Goal: Task Accomplishment & Management: Manage account settings

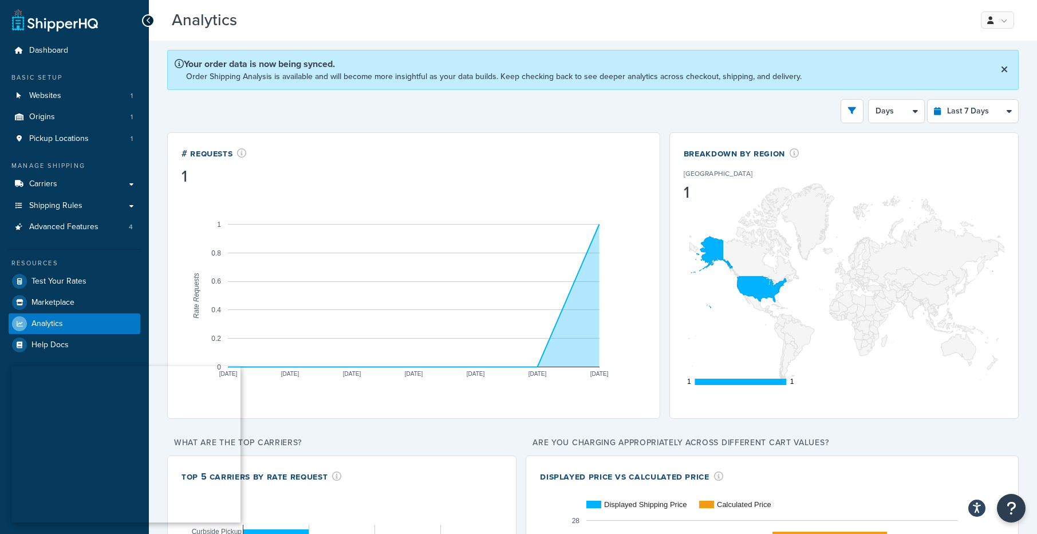
select select "last_7_days"
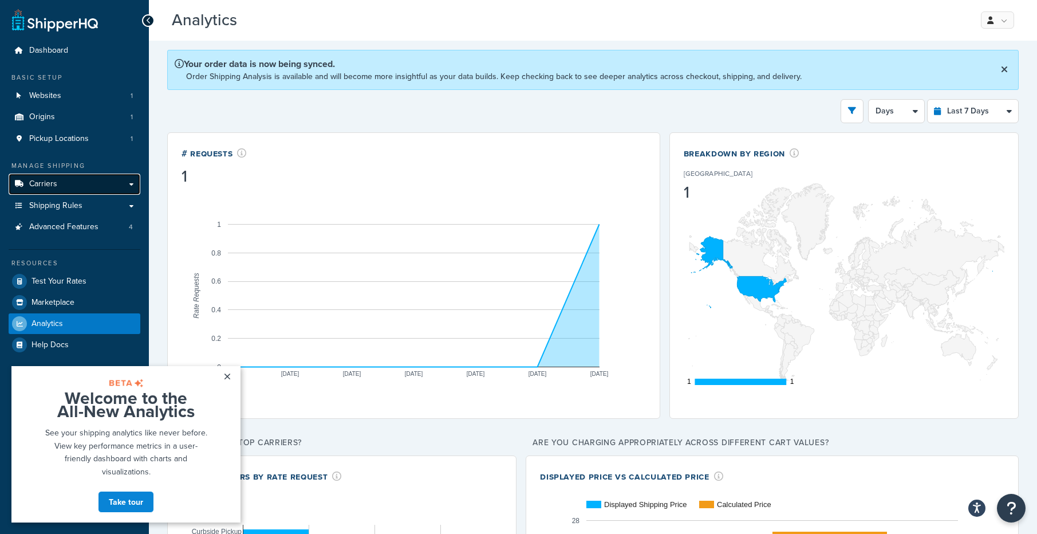
click at [49, 183] on span "Carriers" at bounding box center [43, 184] width 28 height 10
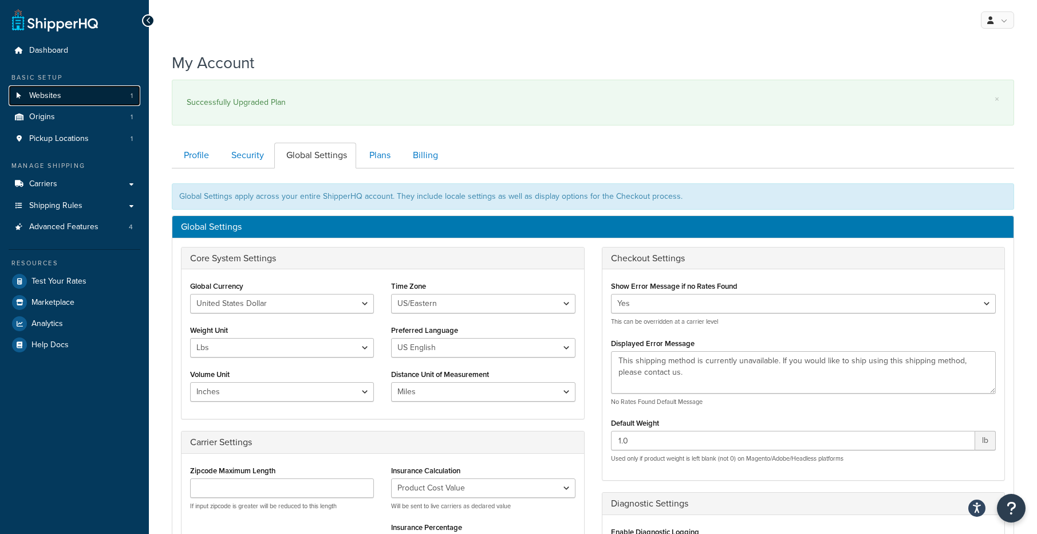
click at [54, 99] on span "Websites" at bounding box center [45, 96] width 32 height 10
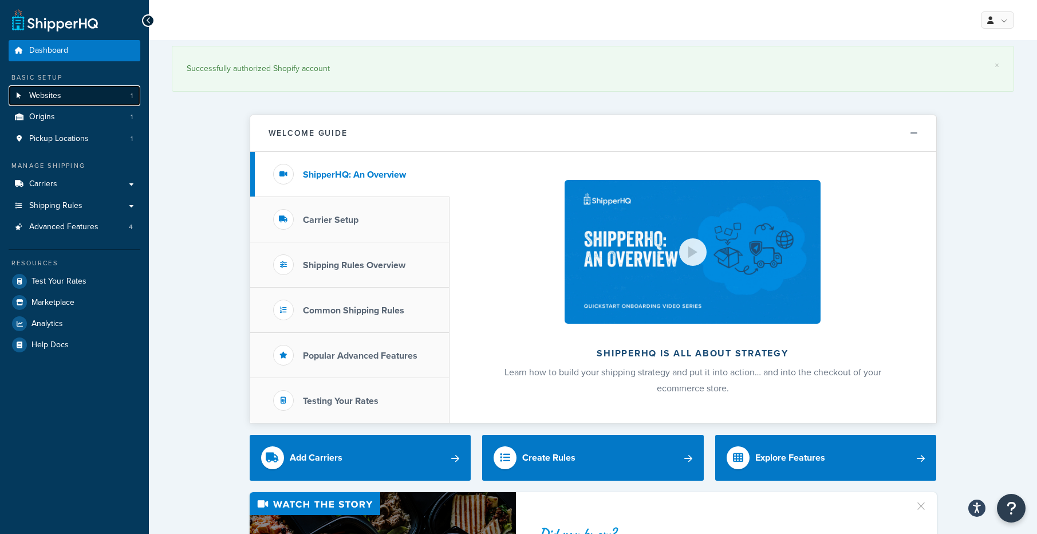
click at [46, 97] on span "Websites" at bounding box center [45, 96] width 32 height 10
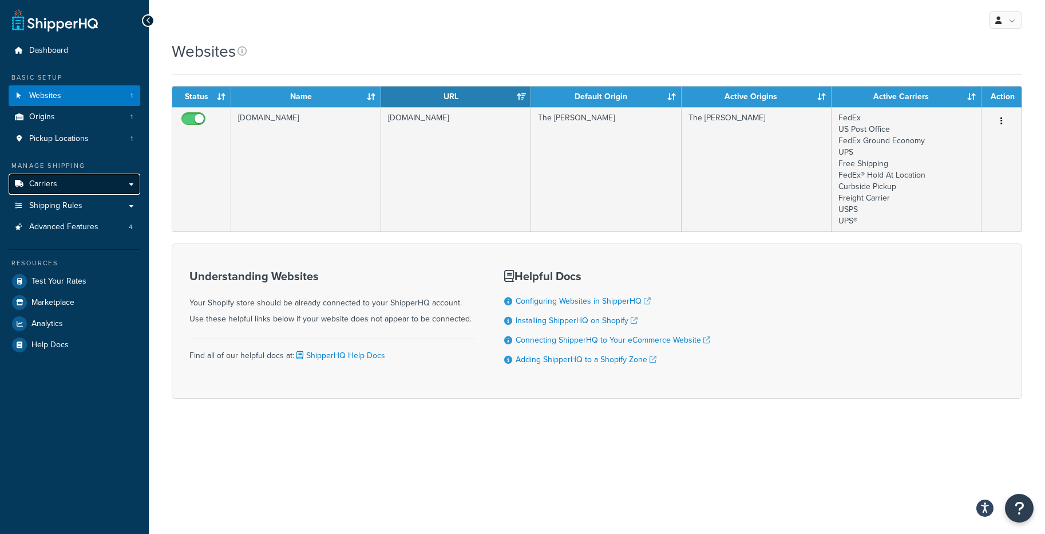
click at [46, 188] on span "Carriers" at bounding box center [43, 184] width 28 height 10
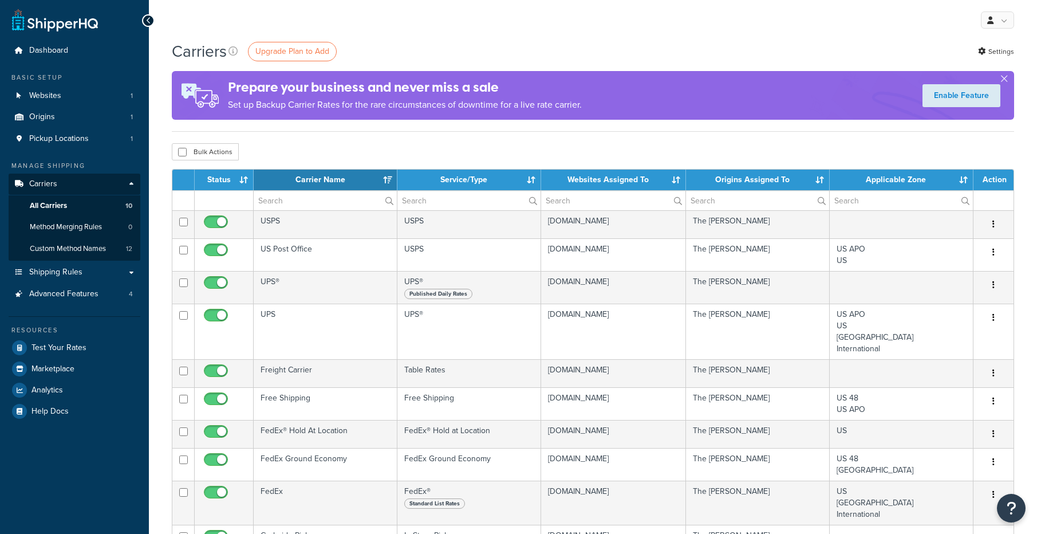
select select "15"
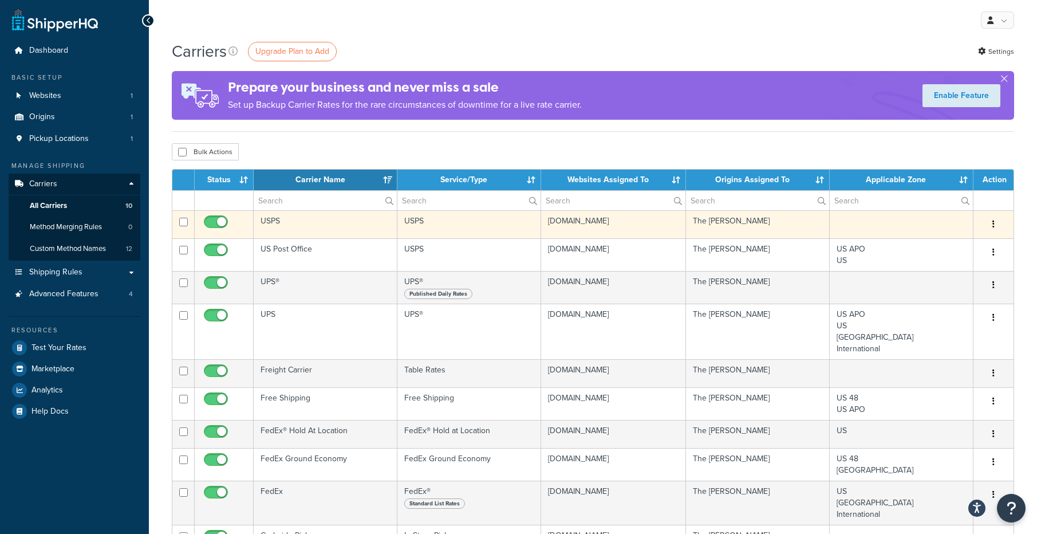
click at [992, 222] on icon "button" at bounding box center [993, 224] width 2 height 8
click at [935, 246] on link "Edit" at bounding box center [947, 247] width 90 height 23
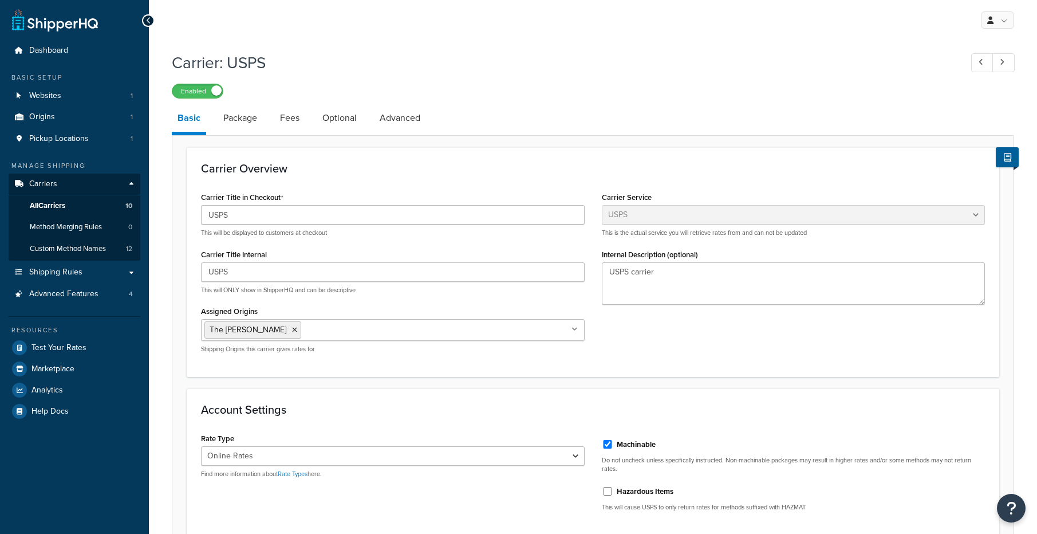
select select "usps"
select select "ONLINE"
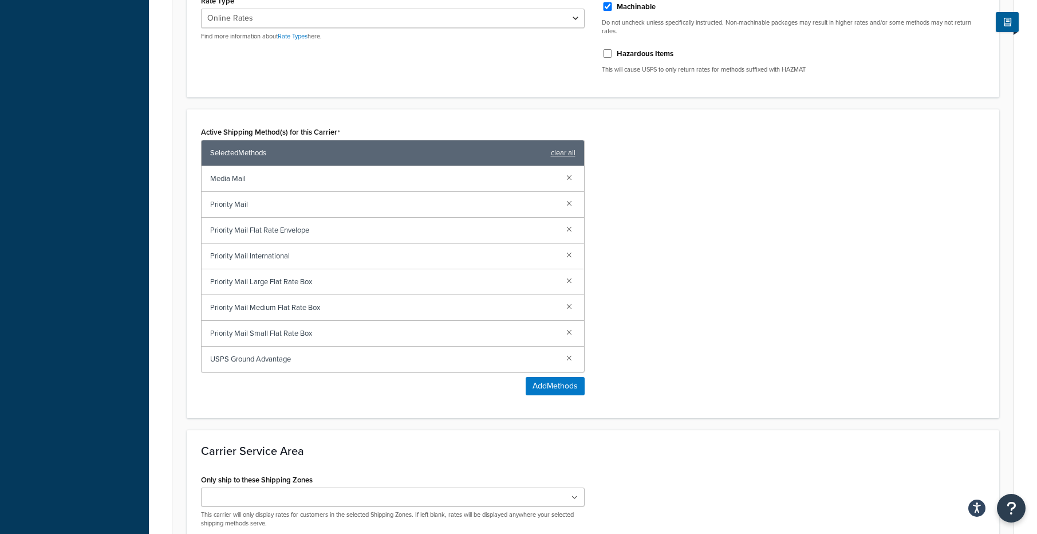
scroll to position [425, 0]
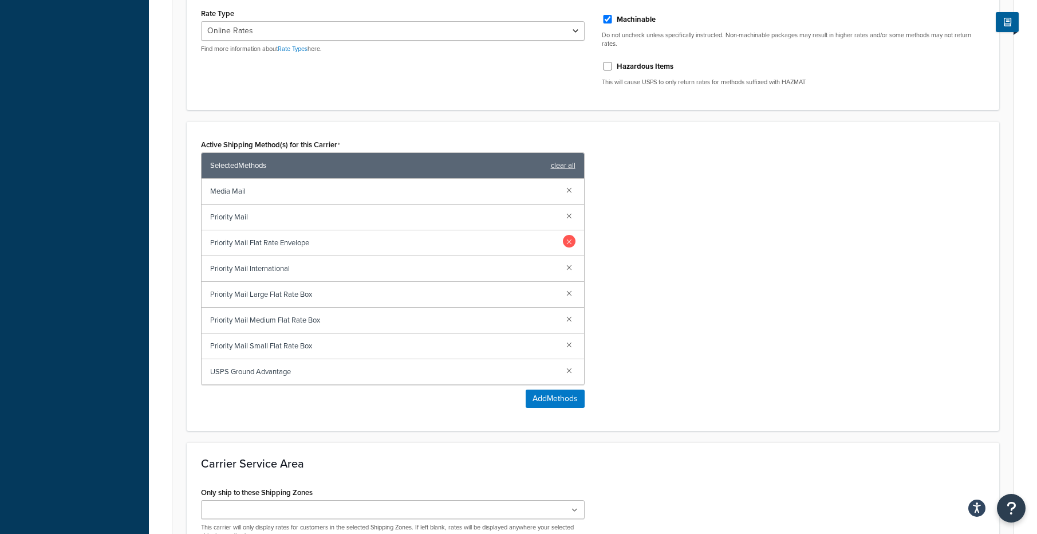
click at [566, 243] on link at bounding box center [569, 241] width 13 height 13
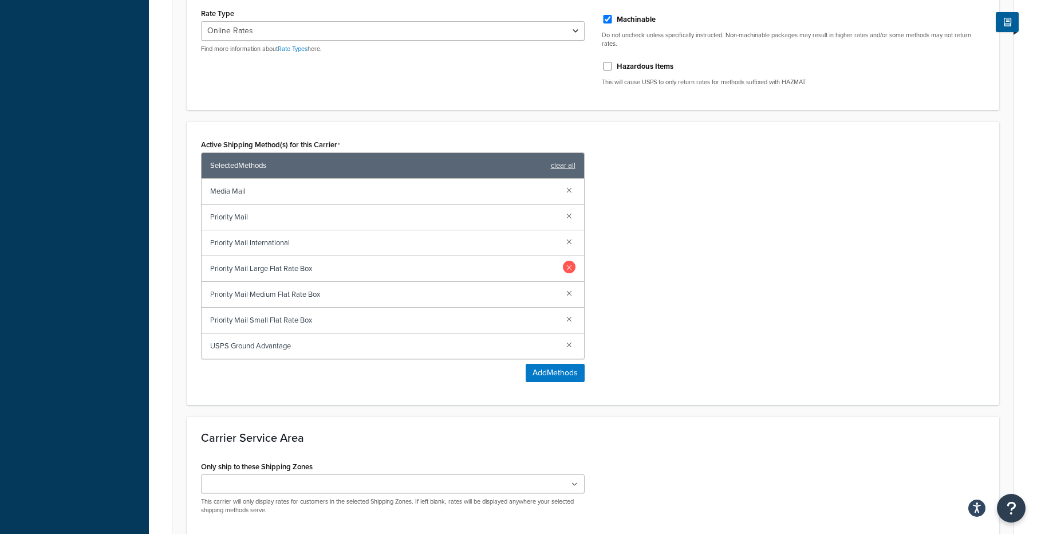
click at [569, 267] on link at bounding box center [569, 266] width 13 height 13
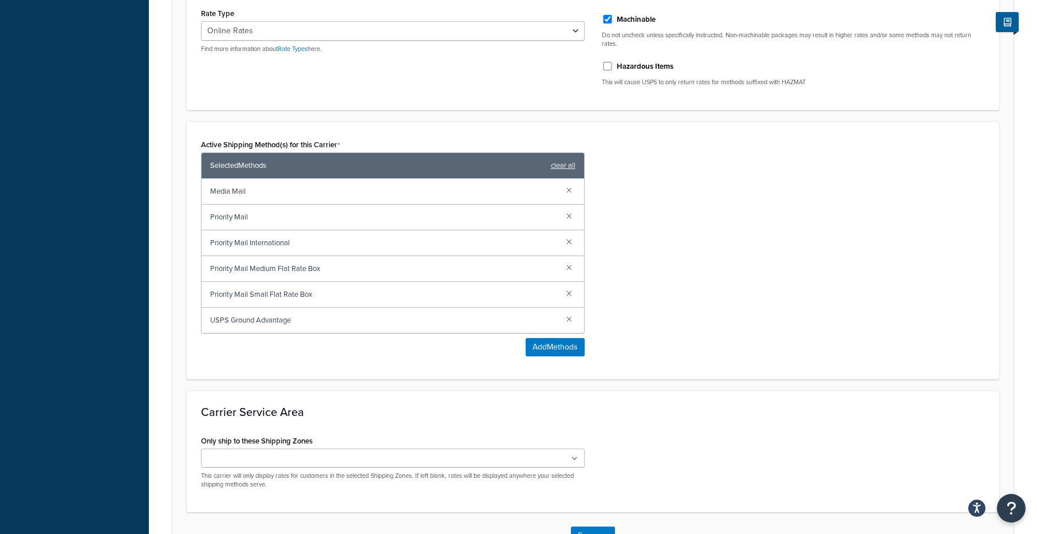
click at [569, 267] on link at bounding box center [569, 266] width 13 height 13
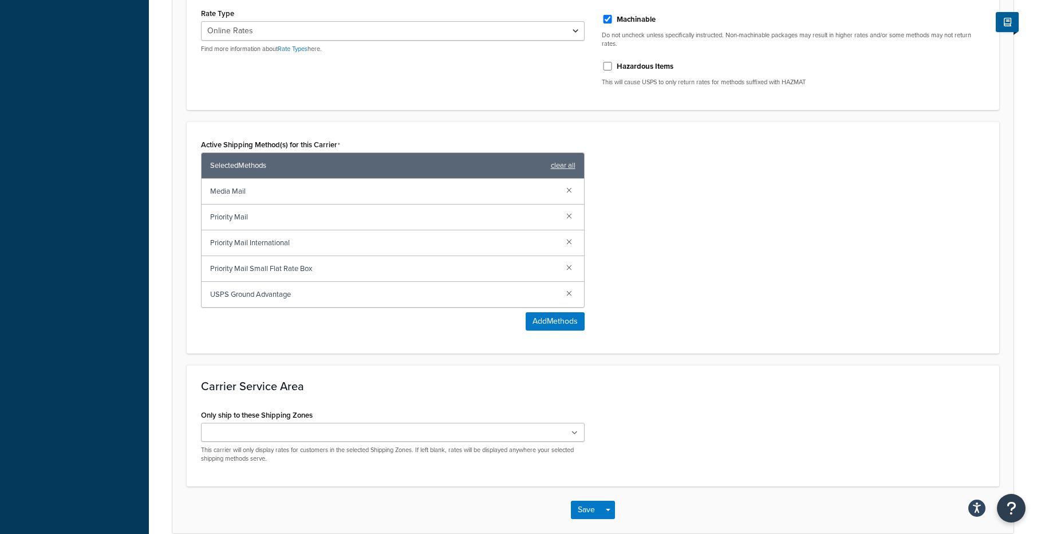
click at [569, 267] on link at bounding box center [569, 266] width 13 height 13
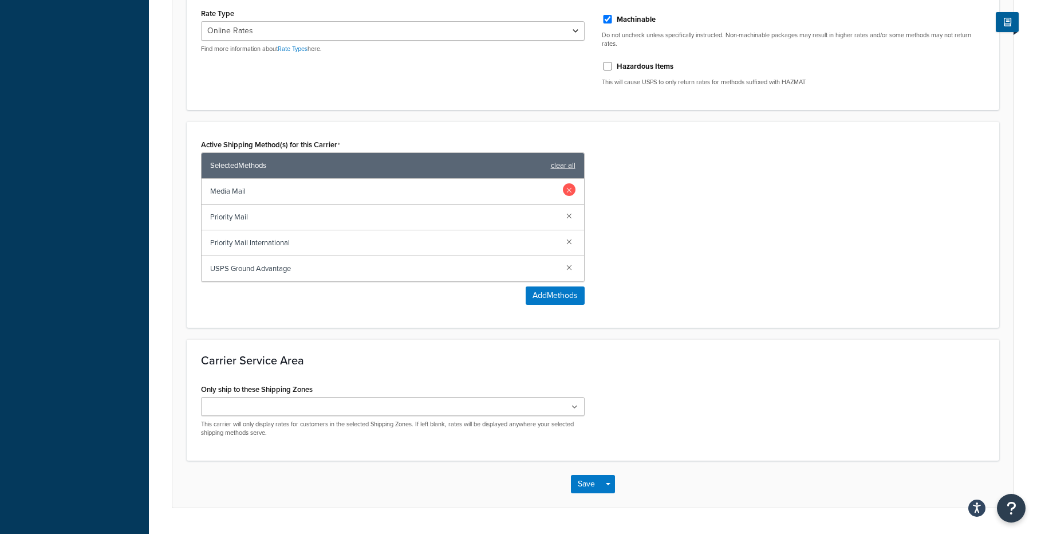
click at [568, 192] on link at bounding box center [569, 189] width 13 height 13
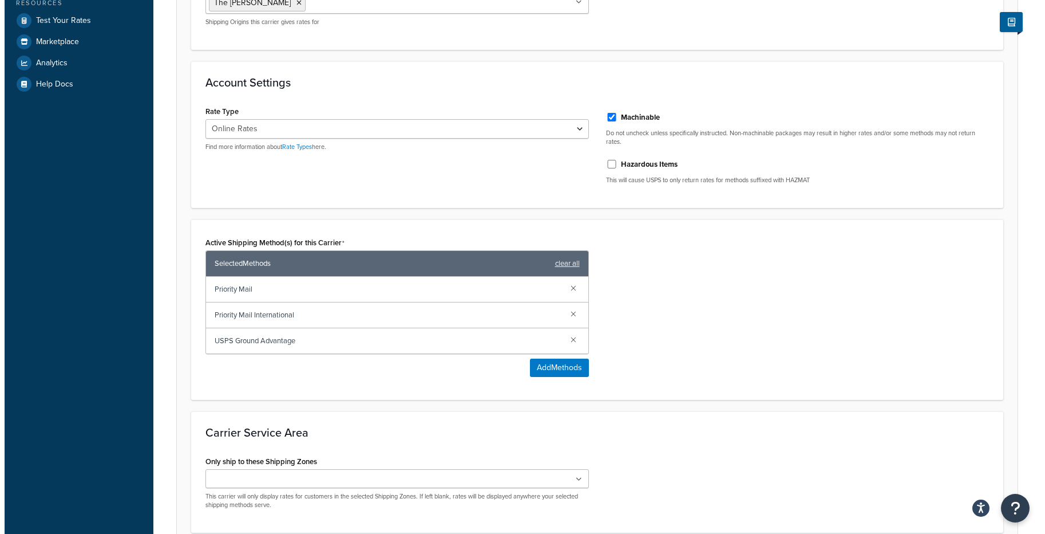
scroll to position [337, 0]
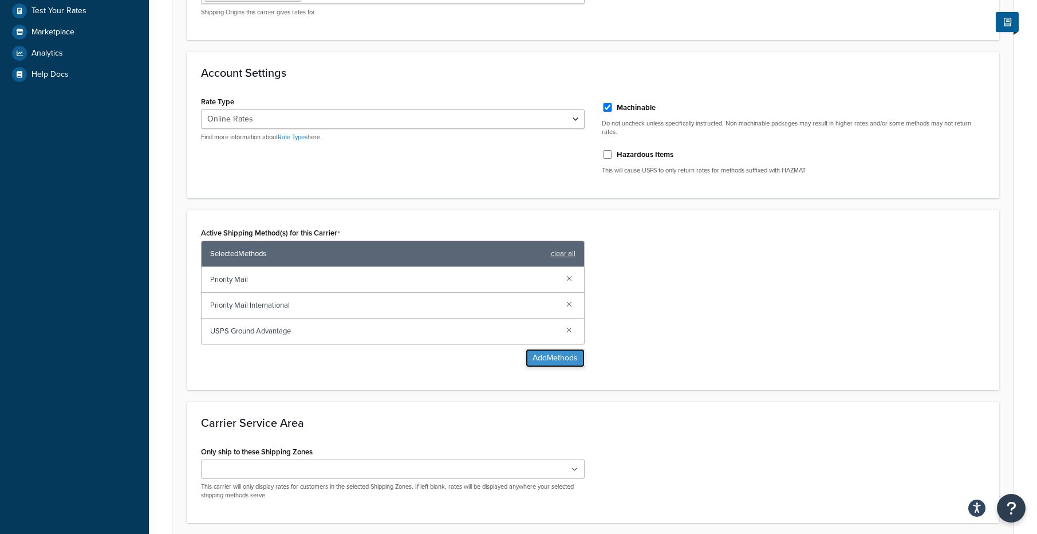
click at [539, 356] on button "Add Methods" at bounding box center [555, 358] width 59 height 18
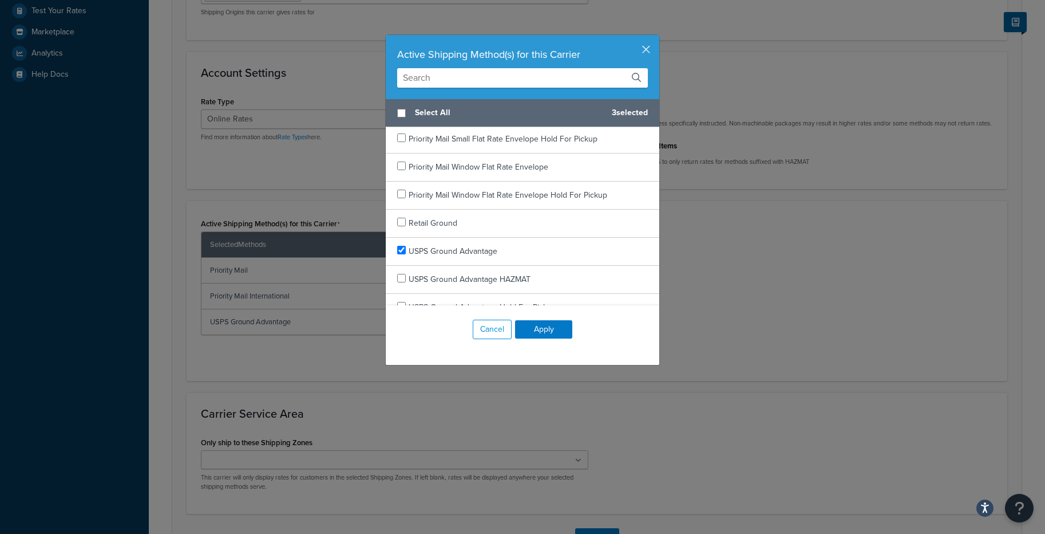
scroll to position [2140, 0]
checkbox input "true"
click at [434, 226] on span "Retail Ground" at bounding box center [433, 221] width 49 height 12
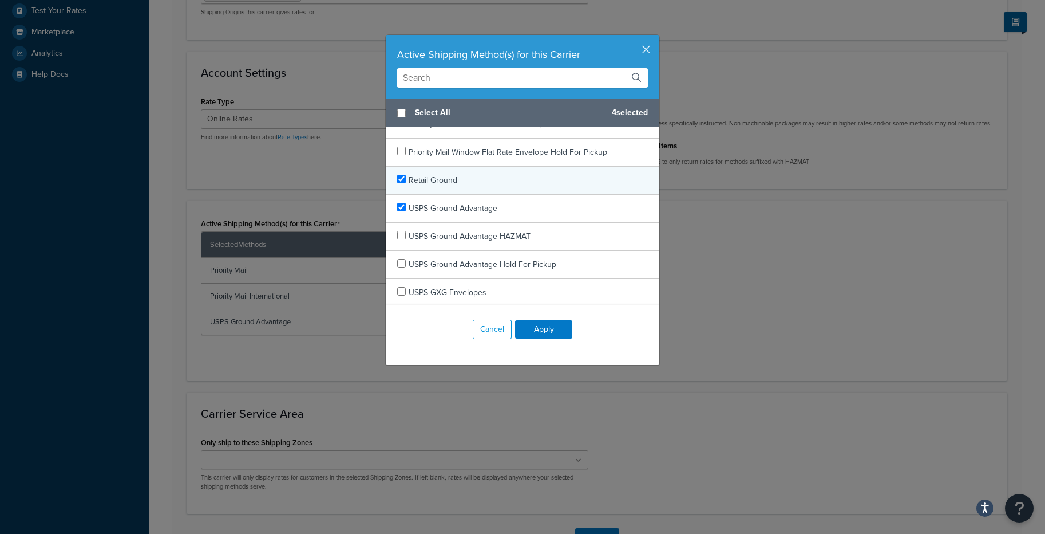
scroll to position [2182, 0]
click at [543, 330] on button "Apply" at bounding box center [543, 329] width 57 height 18
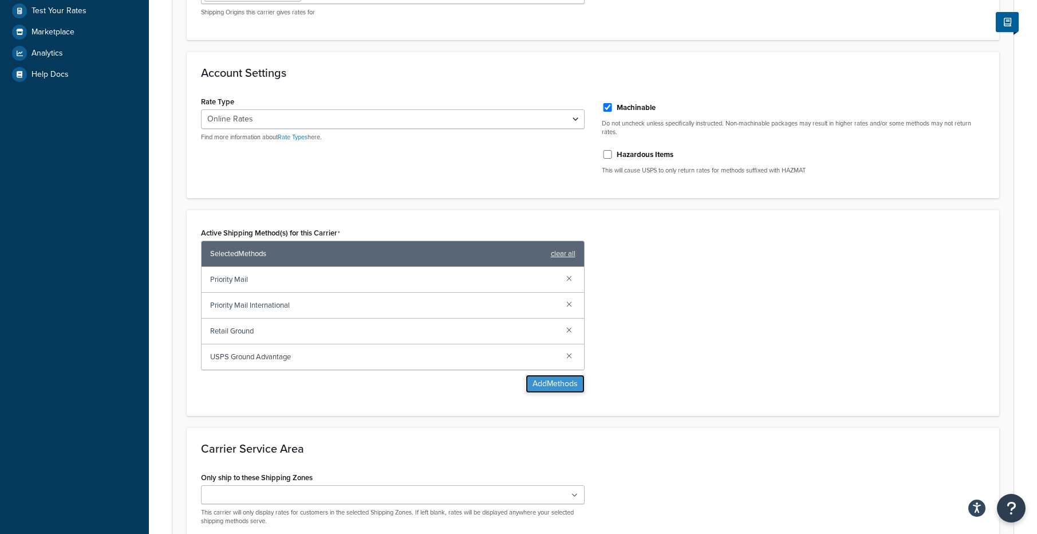
click at [555, 386] on button "Add Methods" at bounding box center [555, 383] width 59 height 18
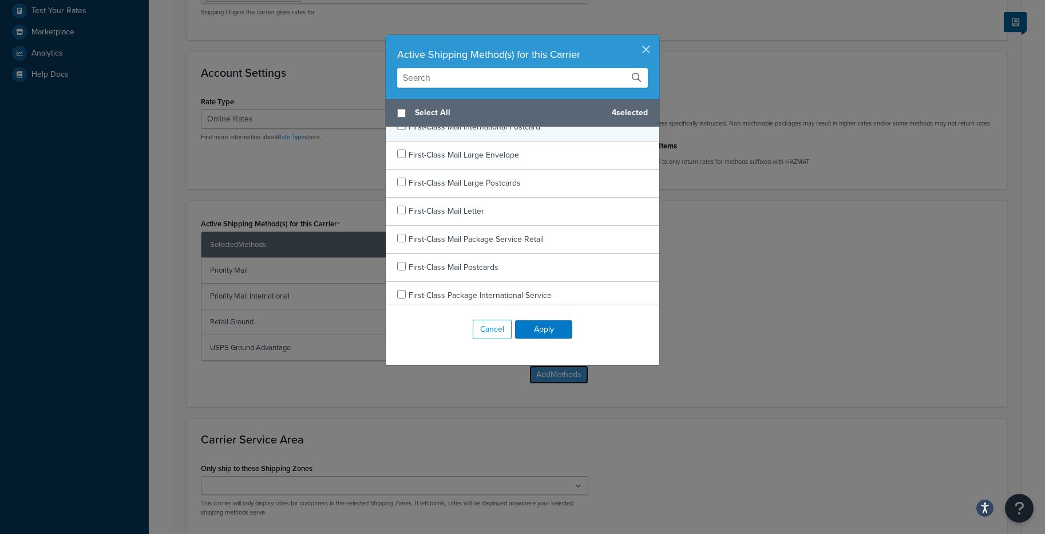
scroll to position [80, 0]
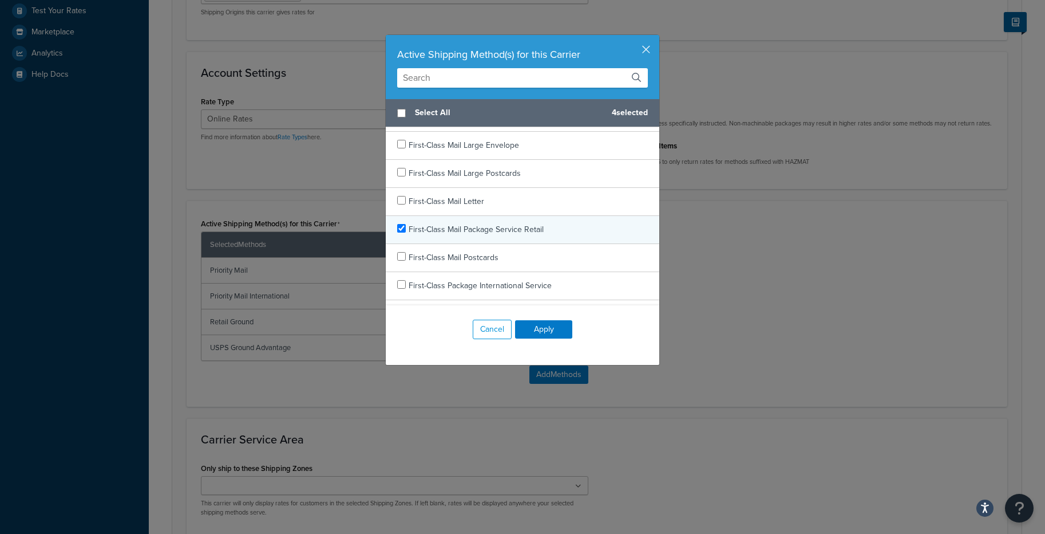
checkbox input "true"
click at [514, 235] on div "First-Class Mail Package Service Retail" at bounding box center [476, 230] width 135 height 16
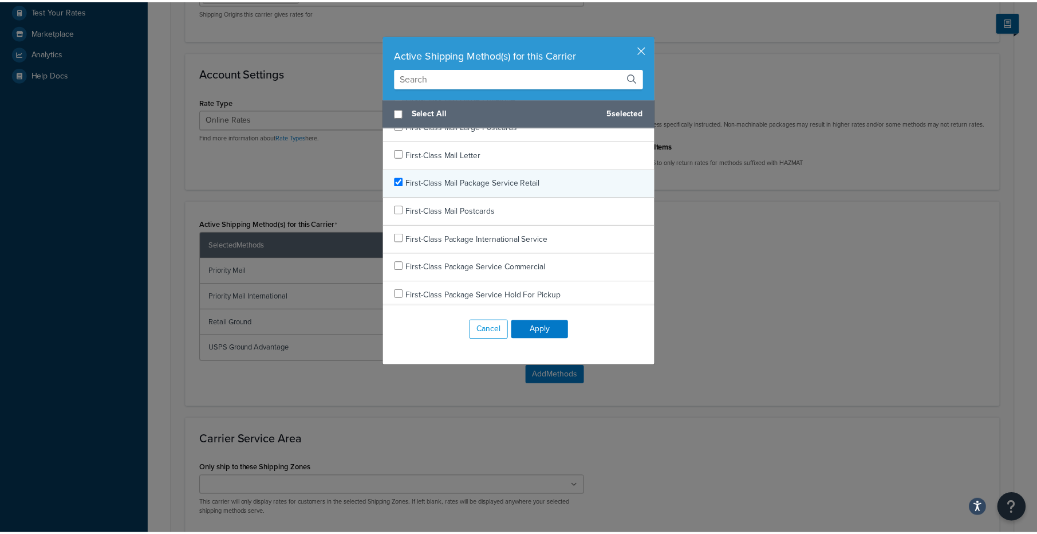
scroll to position [139, 0]
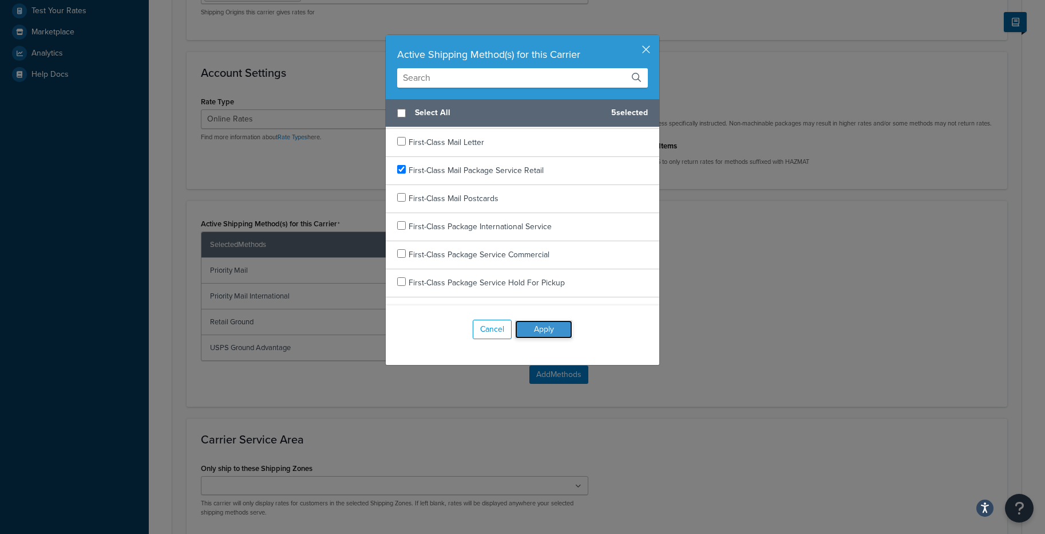
click at [543, 325] on button "Apply" at bounding box center [543, 329] width 57 height 18
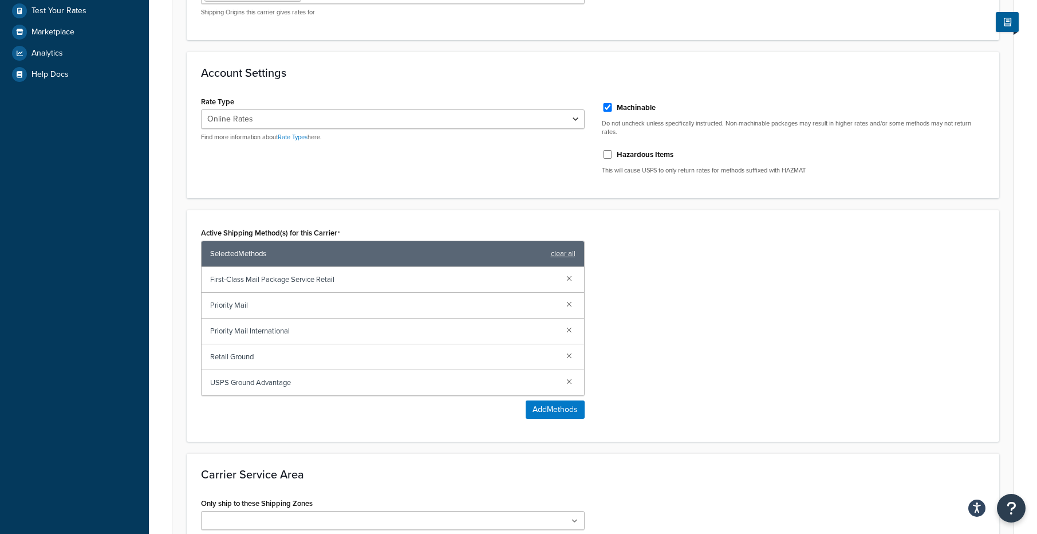
scroll to position [483, 0]
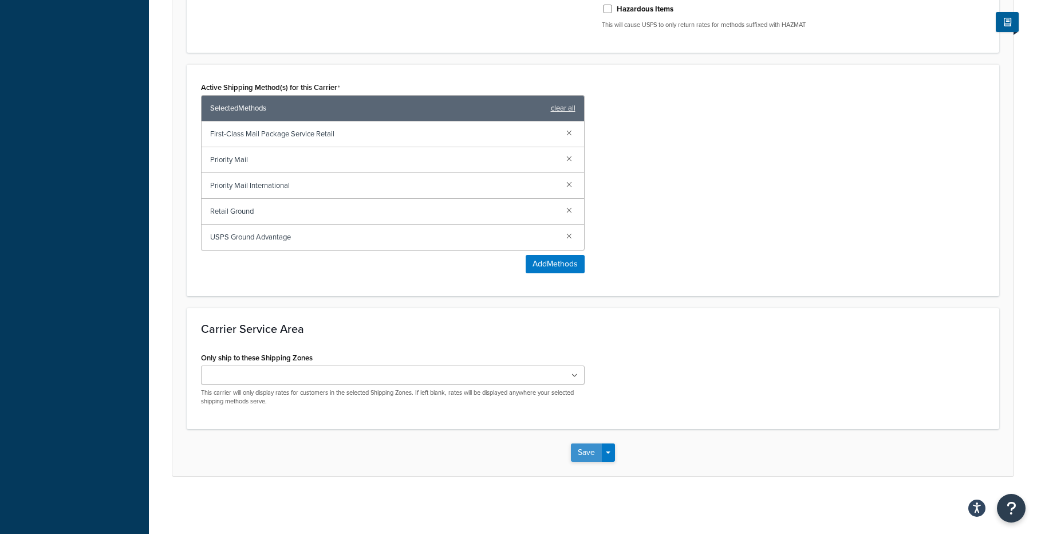
click at [585, 451] on button "Save" at bounding box center [586, 452] width 31 height 18
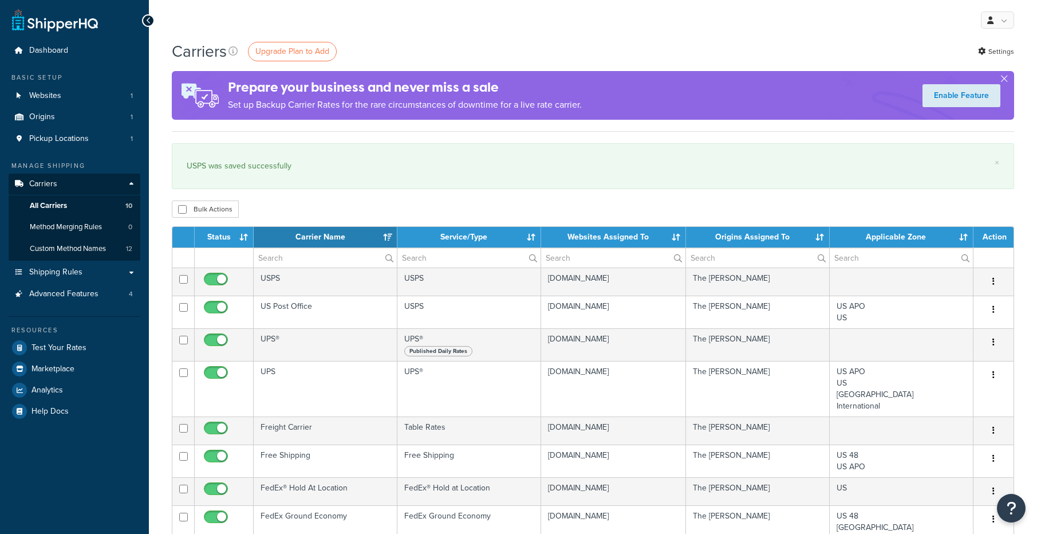
select select "15"
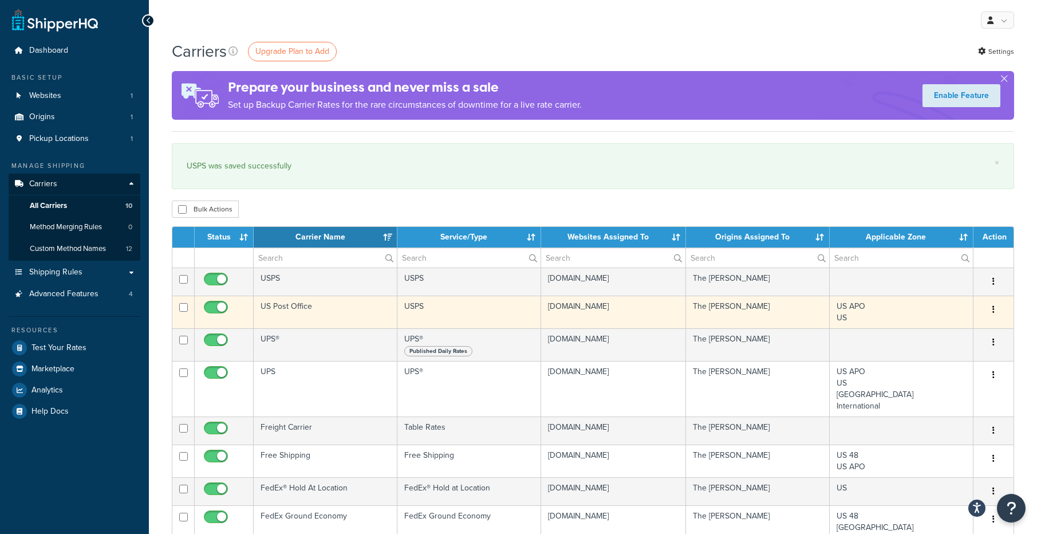
click at [996, 312] on button "button" at bounding box center [993, 310] width 16 height 18
click at [934, 333] on link "Edit" at bounding box center [947, 332] width 90 height 23
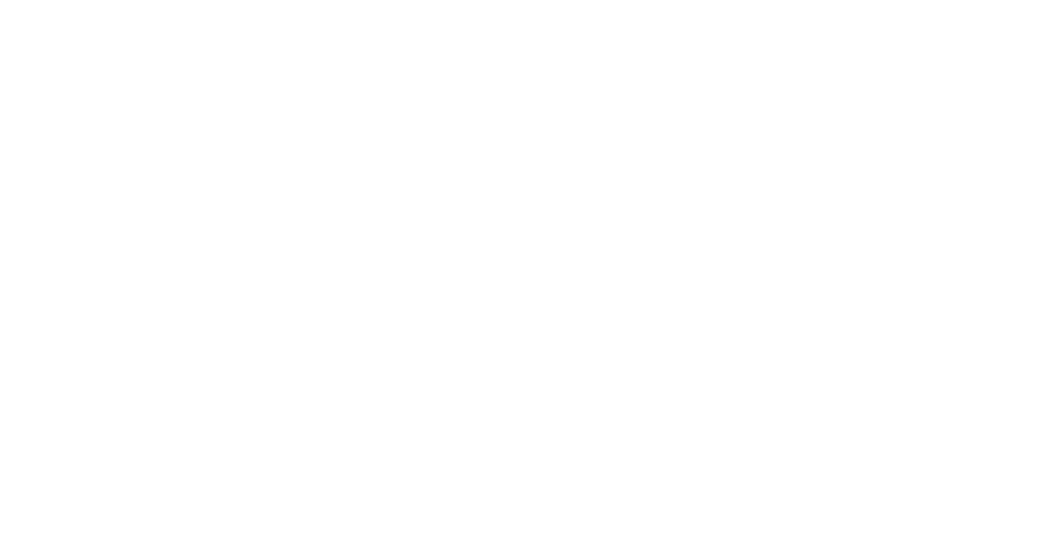
select select "usps"
select select "ONLINE"
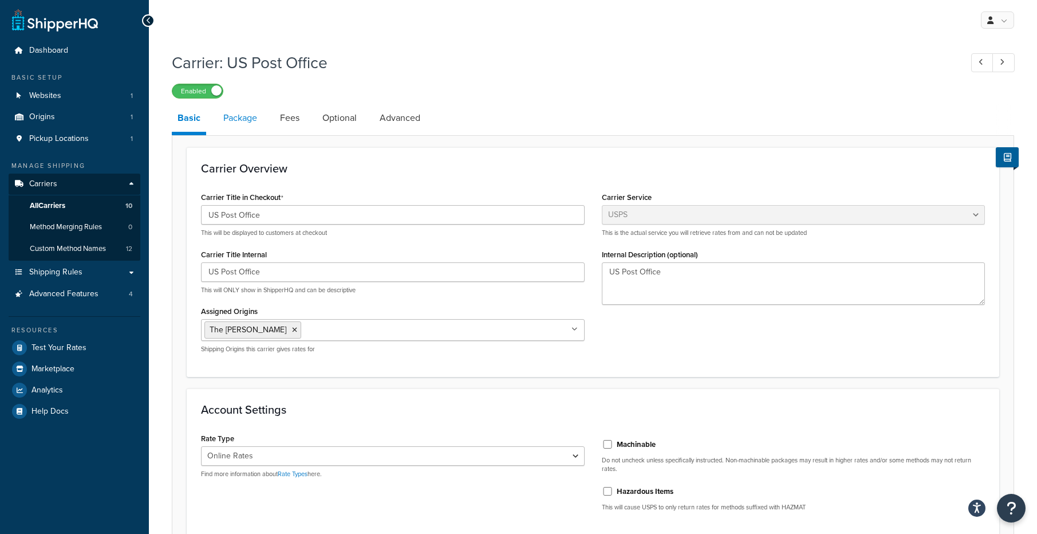
click at [243, 119] on link "Package" at bounding box center [240, 117] width 45 height 27
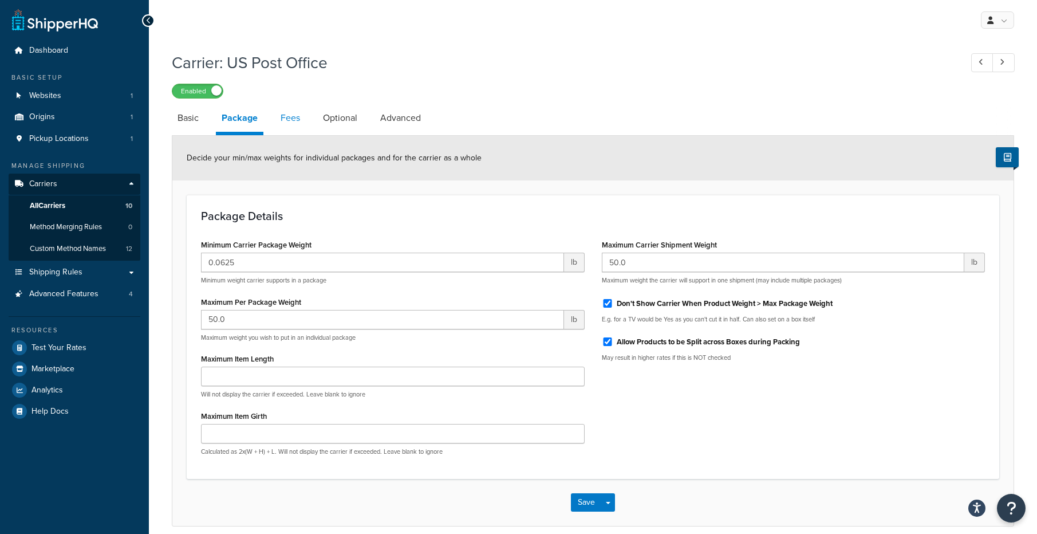
click at [282, 117] on link "Fees" at bounding box center [290, 117] width 31 height 27
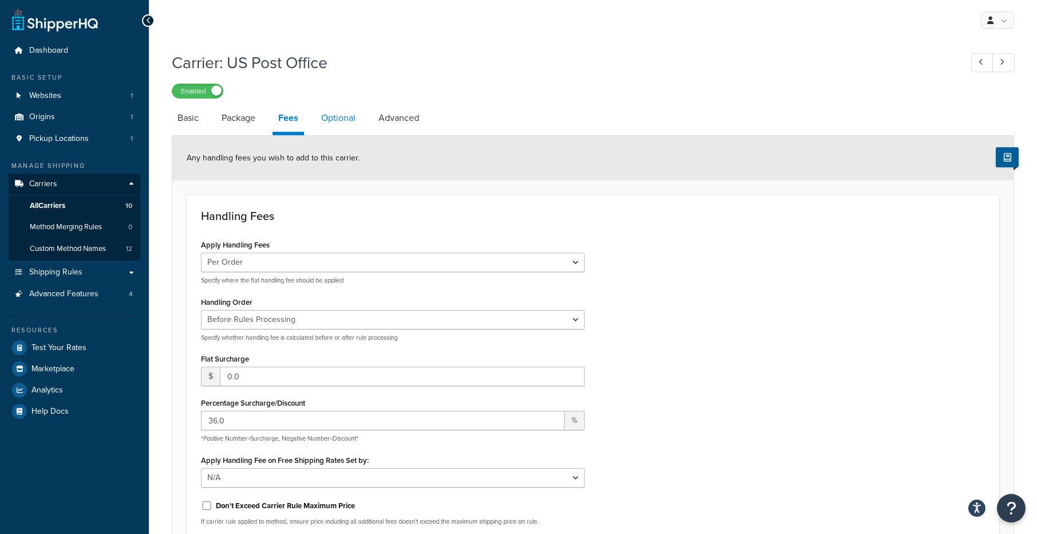
click at [331, 115] on link "Optional" at bounding box center [338, 117] width 46 height 27
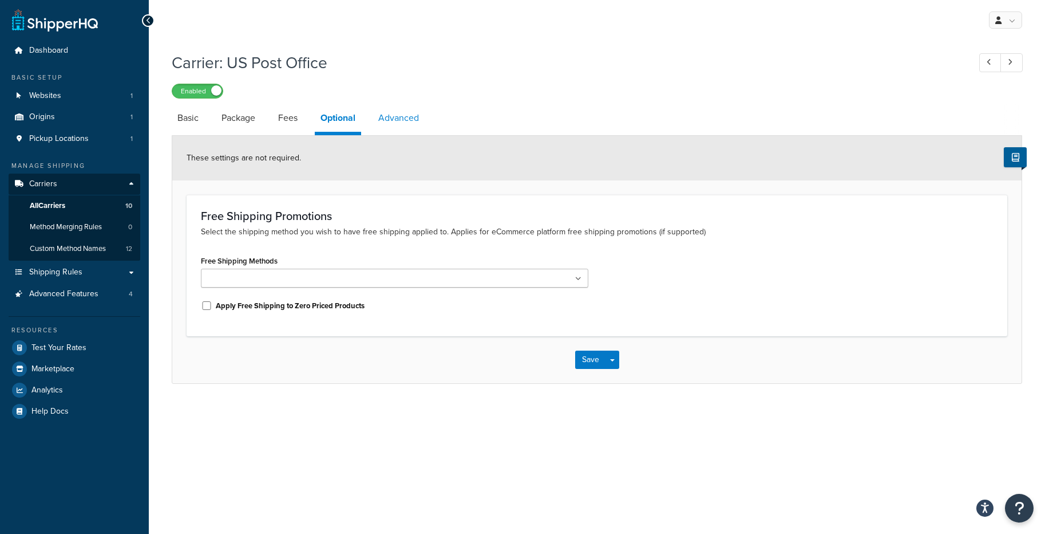
click at [397, 115] on link "Advanced" at bounding box center [399, 117] width 52 height 27
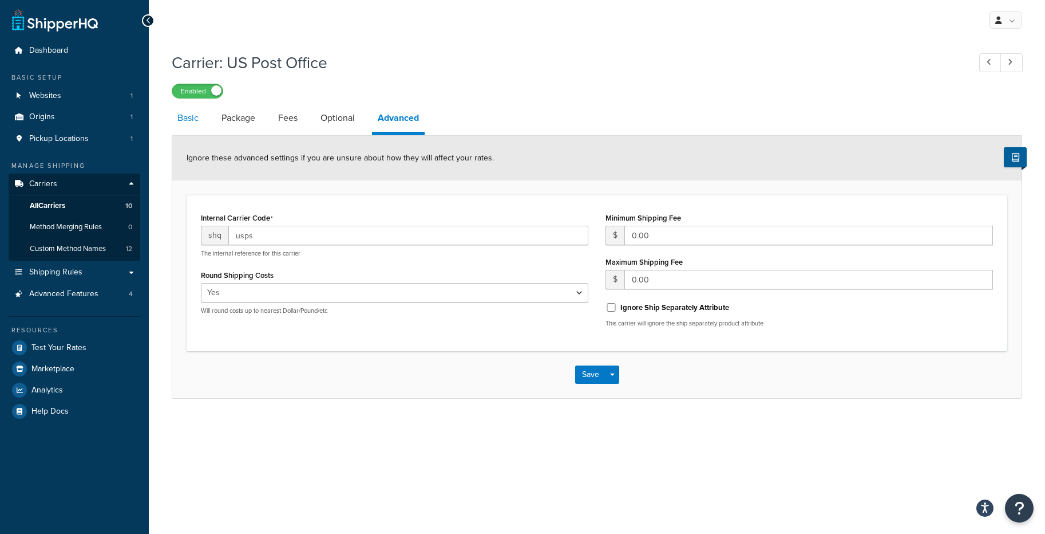
click at [189, 121] on link "Basic" at bounding box center [188, 117] width 33 height 27
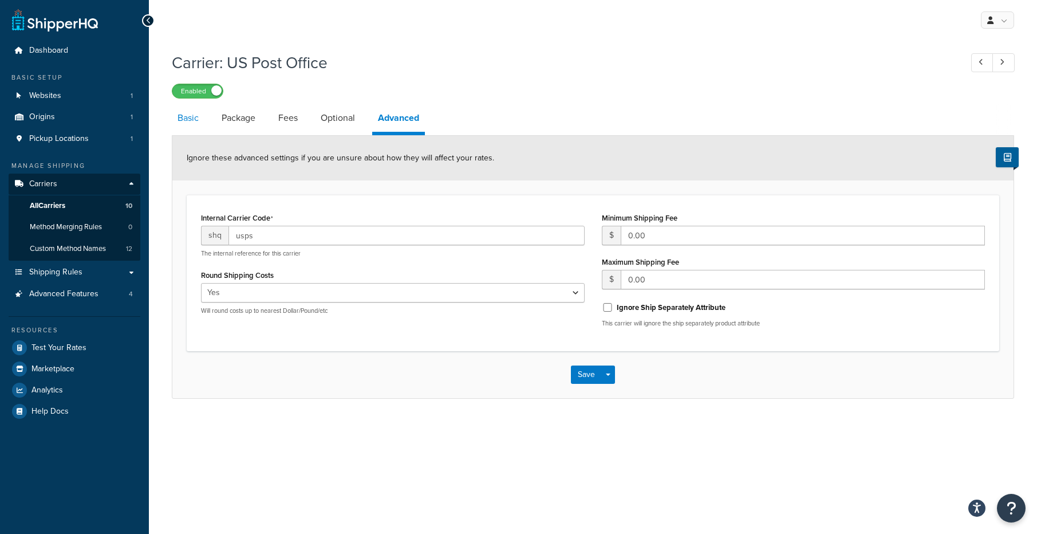
select select "usps"
select select "ONLINE"
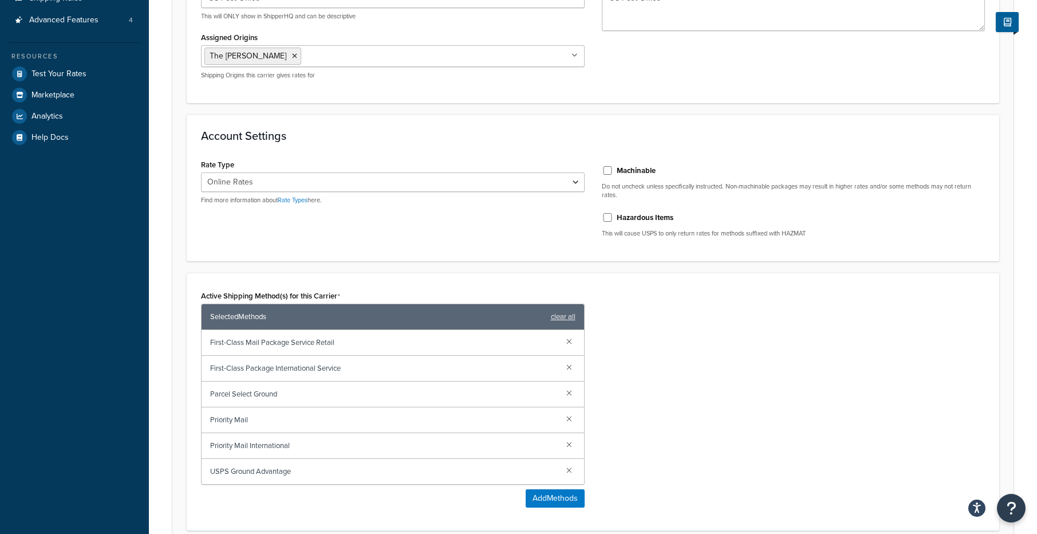
scroll to position [512, 0]
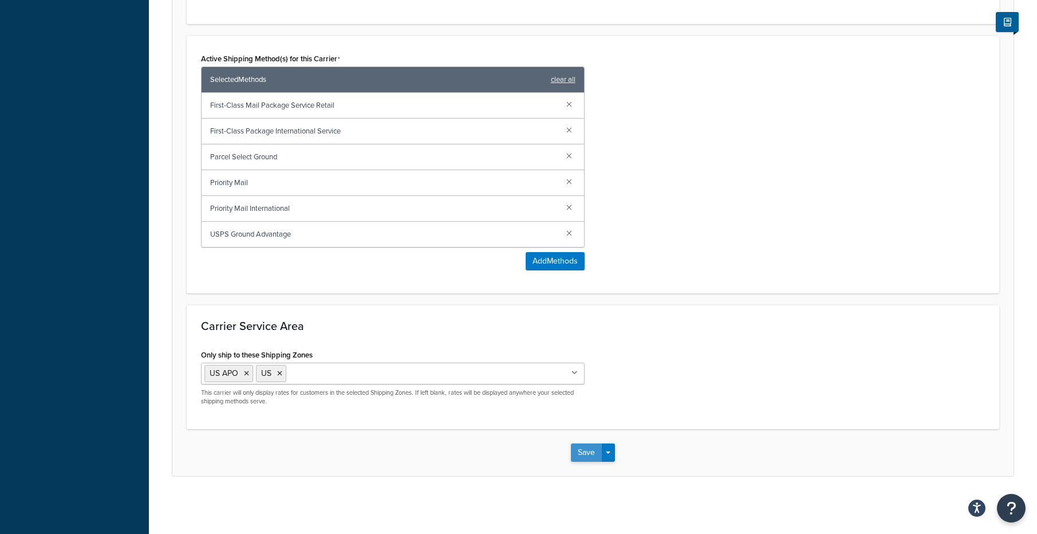
click at [583, 451] on button "Save" at bounding box center [586, 452] width 31 height 18
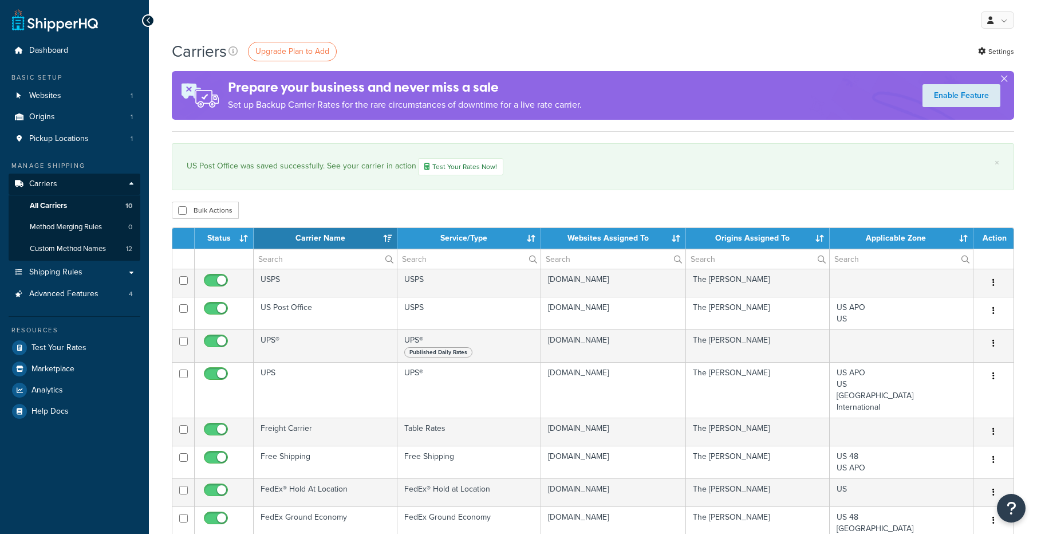
select select "15"
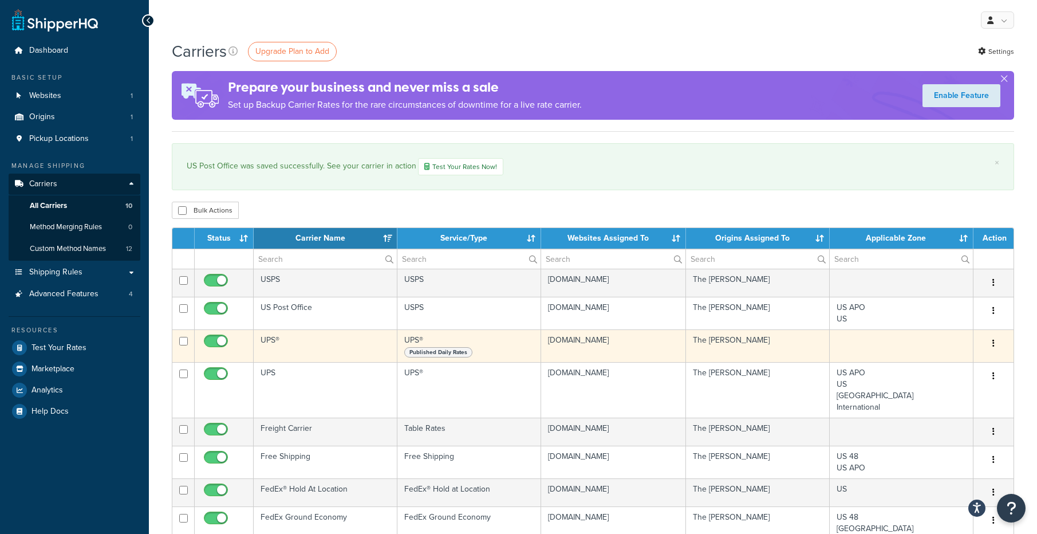
click at [223, 341] on input "checkbox" at bounding box center [217, 344] width 31 height 14
checkbox input "false"
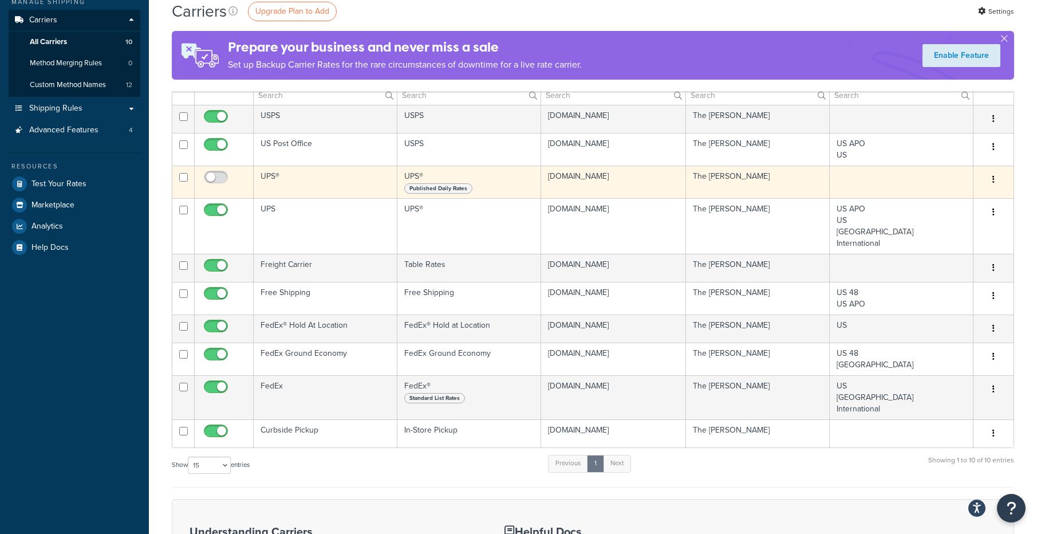
scroll to position [183, 0]
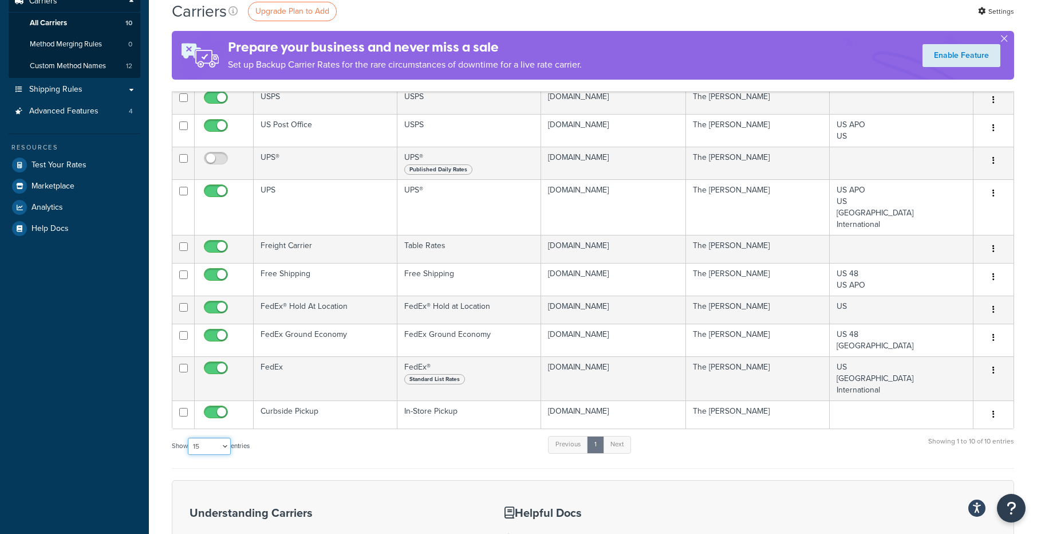
click at [223, 445] on select "10 15 25 50 100" at bounding box center [209, 445] width 43 height 17
select select "50"
click at [189, 439] on select "10 15 25 50 100" at bounding box center [209, 445] width 43 height 17
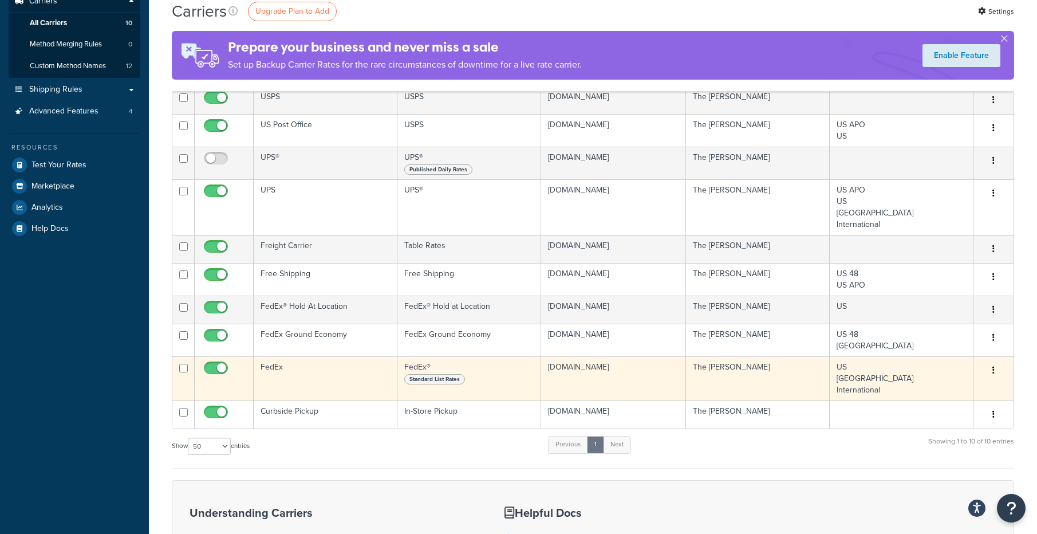
click at [226, 368] on input "checkbox" at bounding box center [217, 371] width 31 height 14
checkbox input "false"
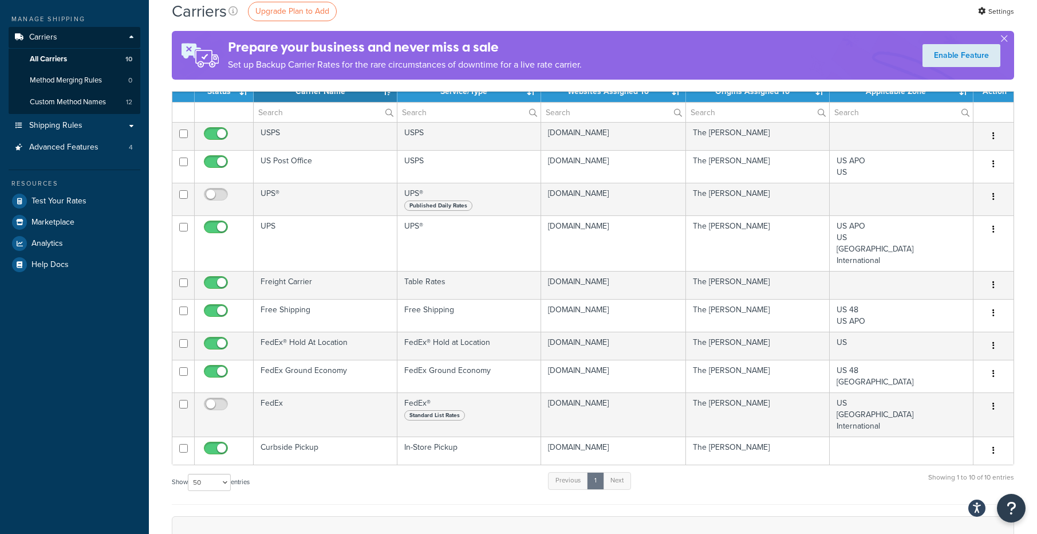
scroll to position [162, 0]
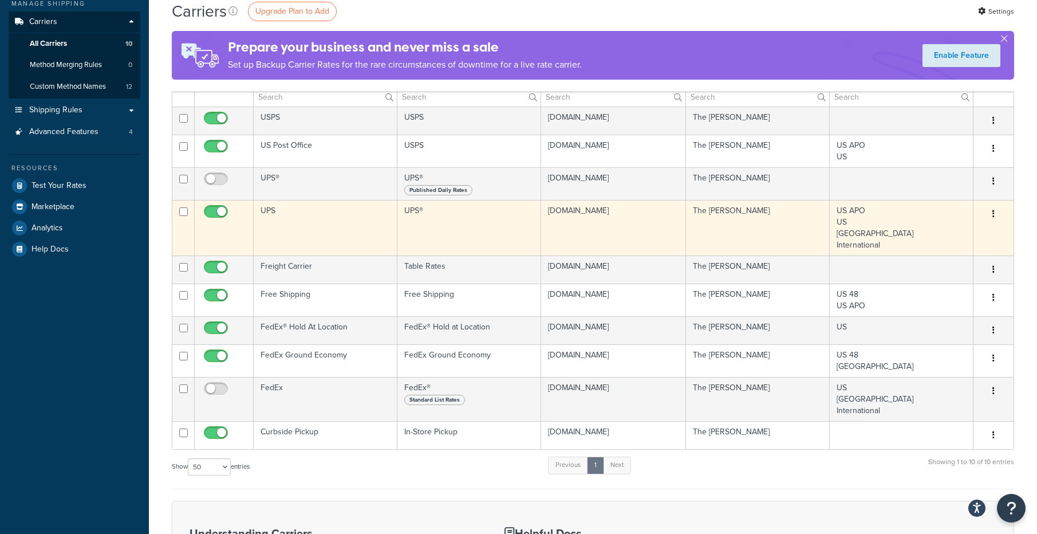
click at [994, 218] on icon "button" at bounding box center [993, 214] width 2 height 8
click at [937, 235] on link "Edit" at bounding box center [947, 238] width 90 height 23
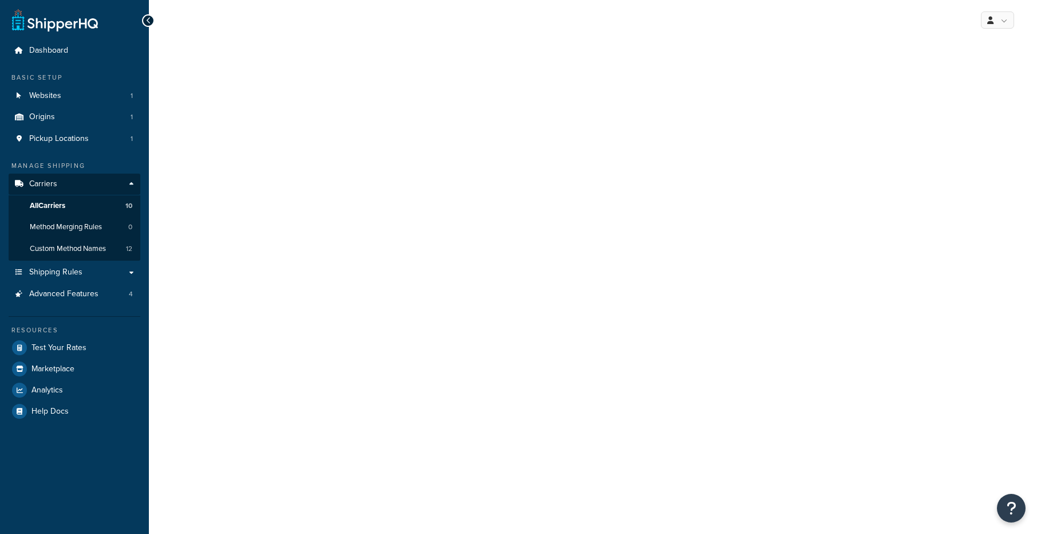
select select "ups"
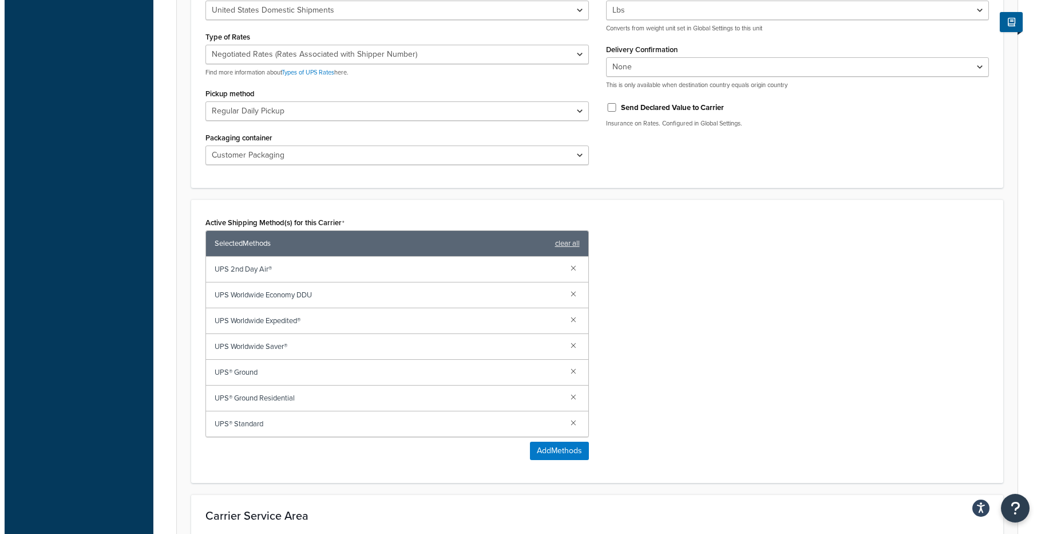
scroll to position [540, 0]
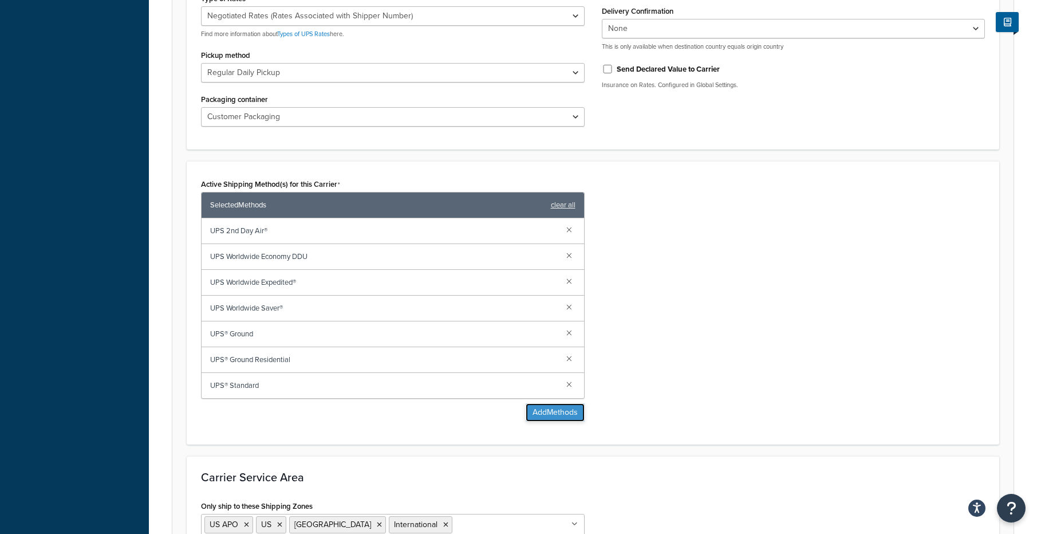
click at [546, 416] on button "Add Methods" at bounding box center [555, 412] width 59 height 18
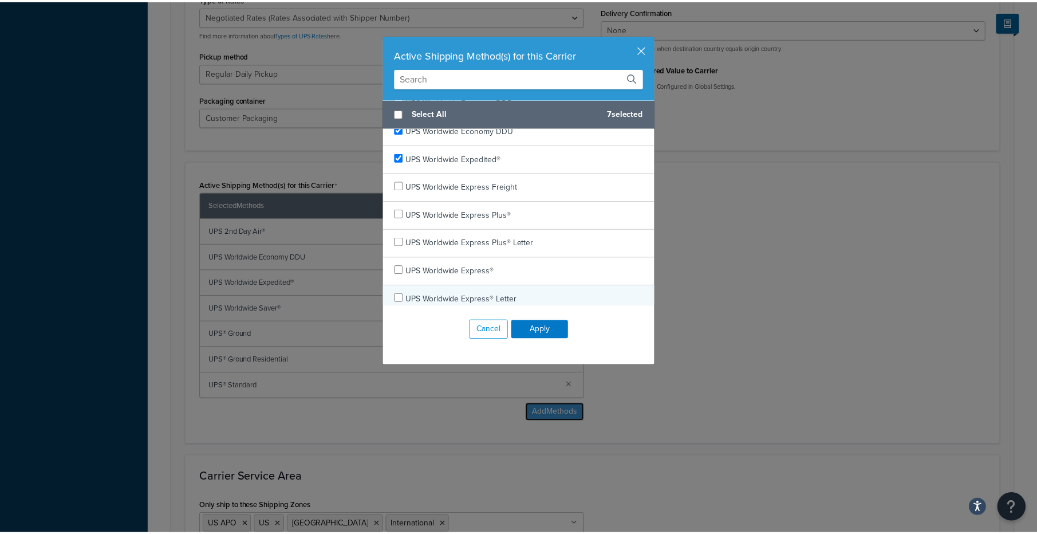
scroll to position [484, 0]
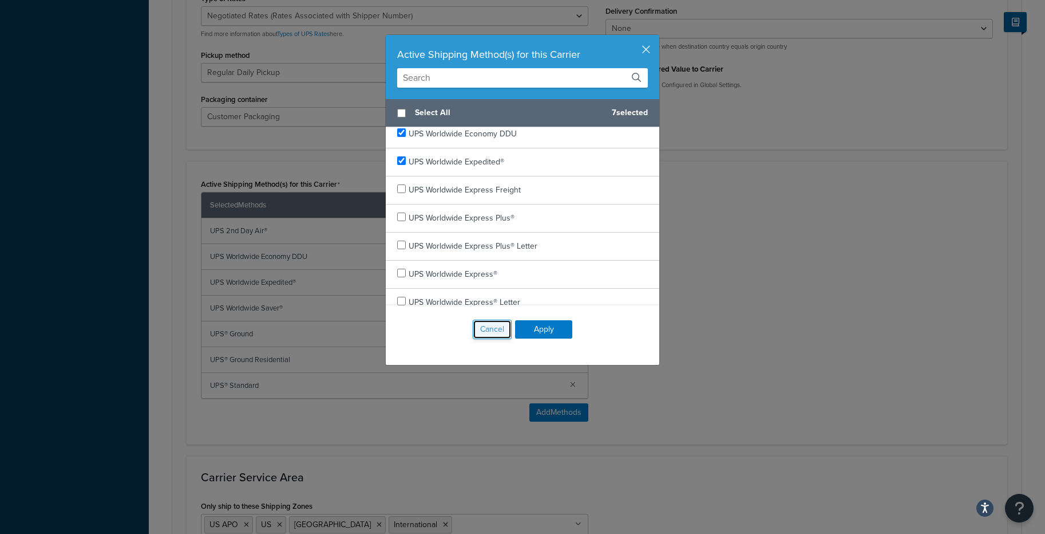
click at [482, 331] on button "Cancel" at bounding box center [492, 328] width 39 height 19
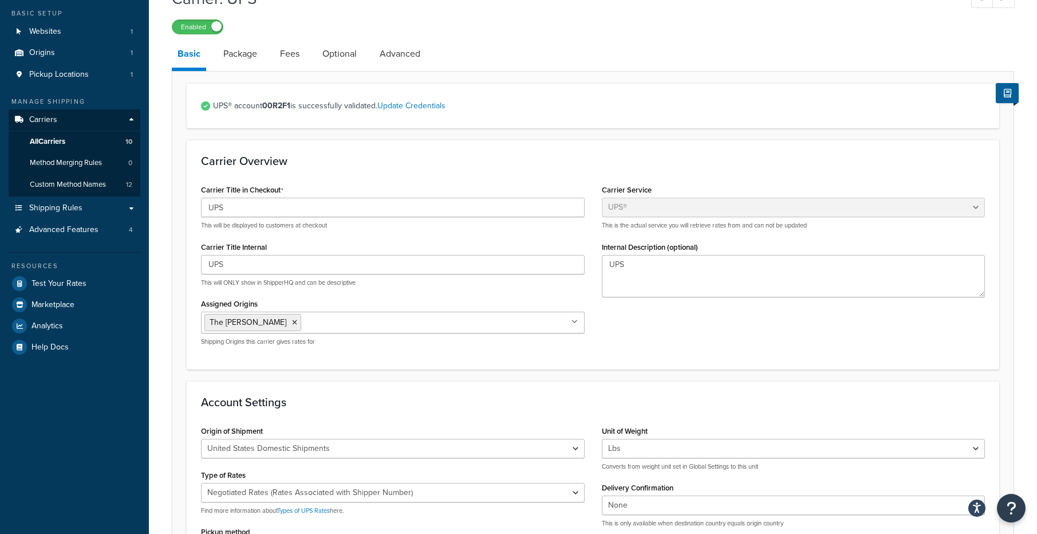
scroll to position [0, 0]
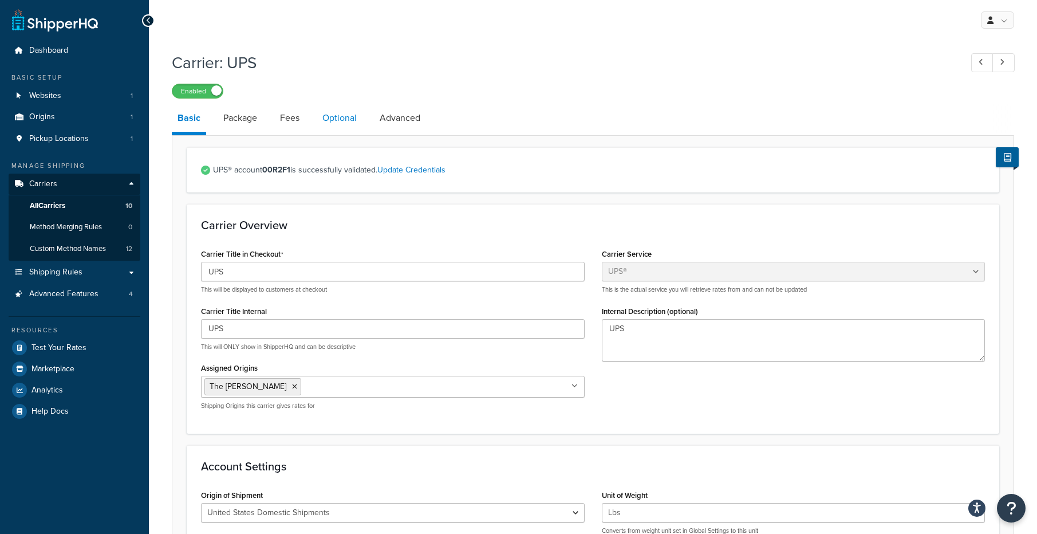
click at [332, 118] on link "Optional" at bounding box center [340, 117] width 46 height 27
select select "residential"
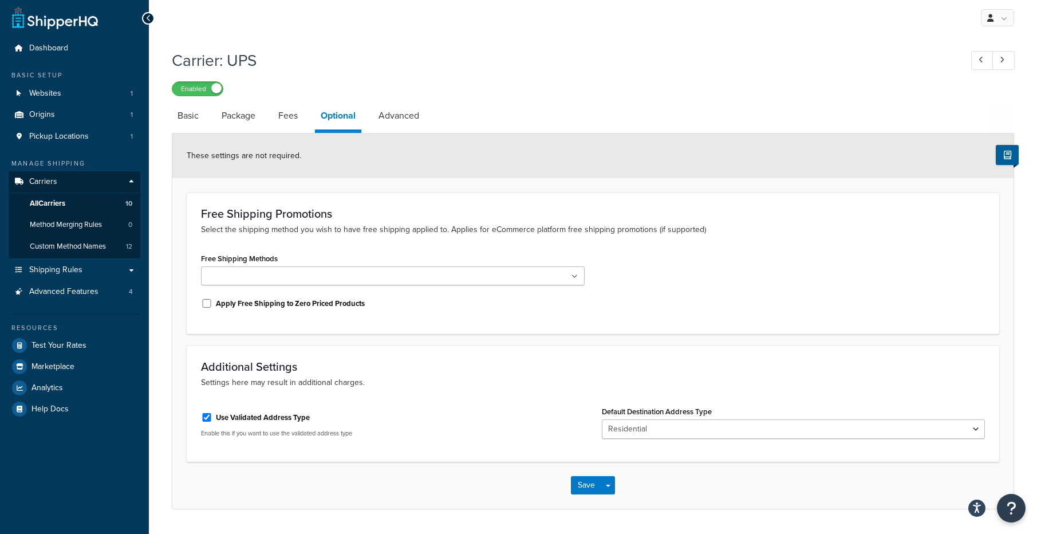
scroll to position [5, 0]
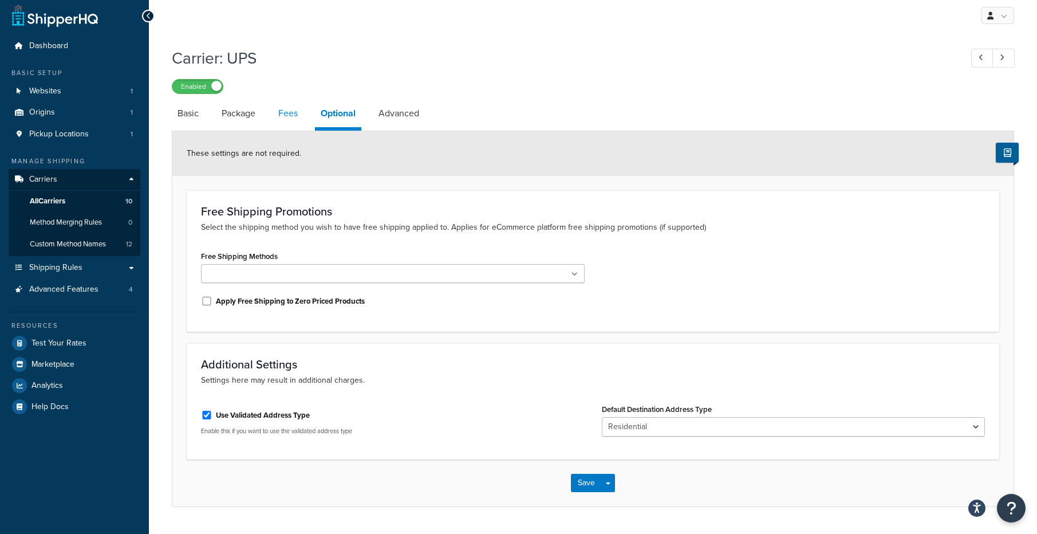
click at [290, 117] on link "Fees" at bounding box center [288, 113] width 31 height 27
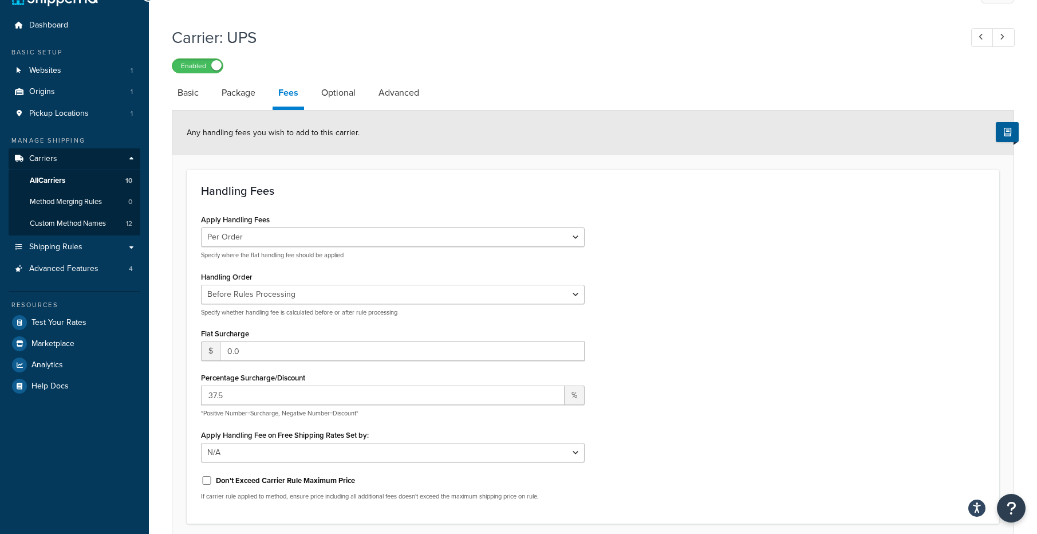
scroll to position [80, 0]
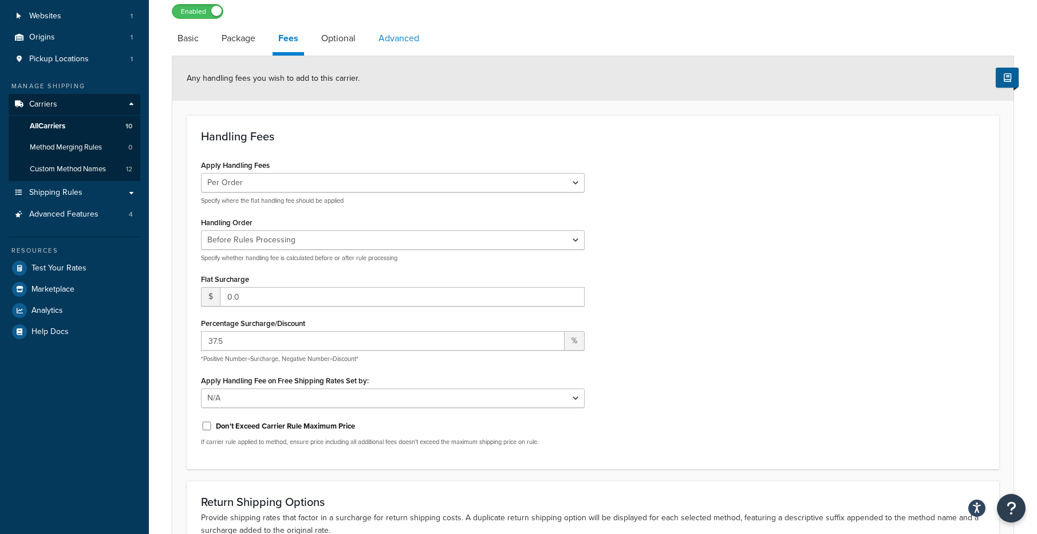
click at [397, 42] on link "Advanced" at bounding box center [399, 38] width 52 height 27
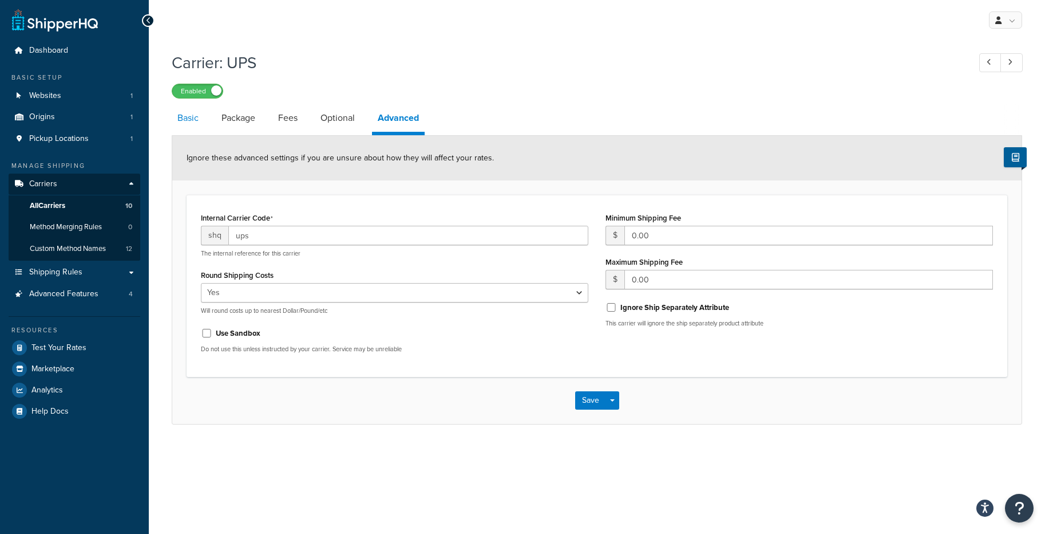
click at [193, 116] on link "Basic" at bounding box center [188, 117] width 33 height 27
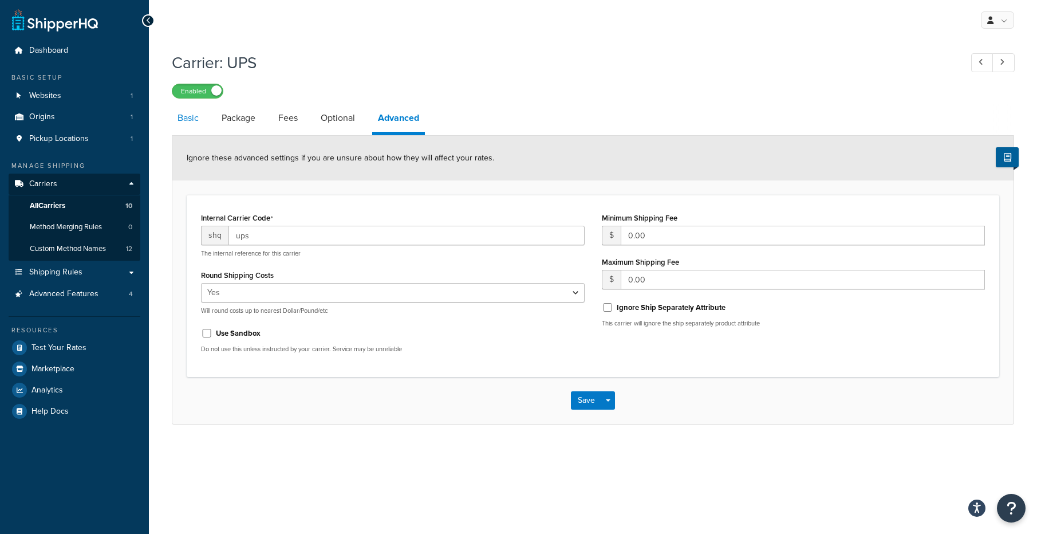
select select "ups"
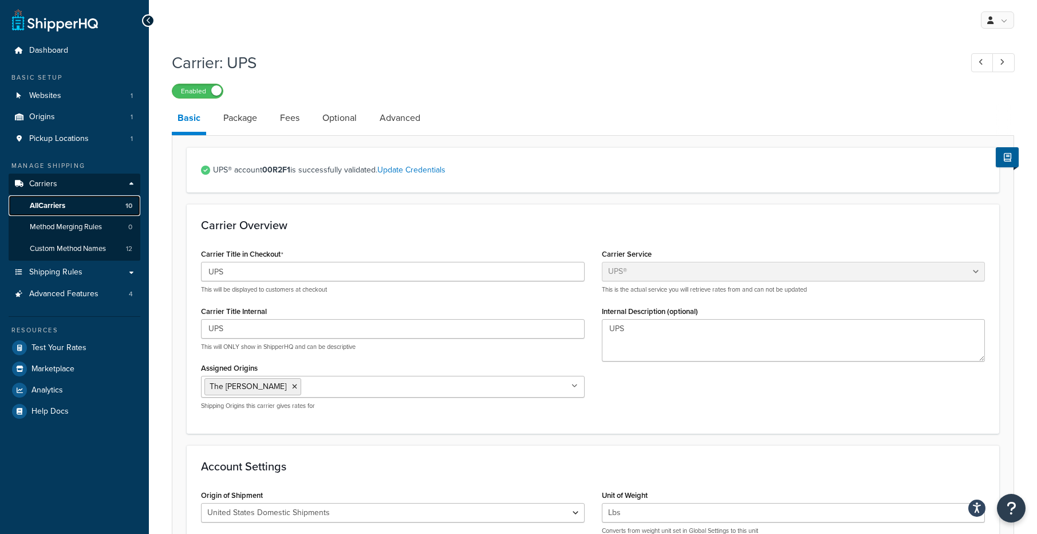
click at [40, 201] on span "All Carriers" at bounding box center [47, 206] width 35 height 10
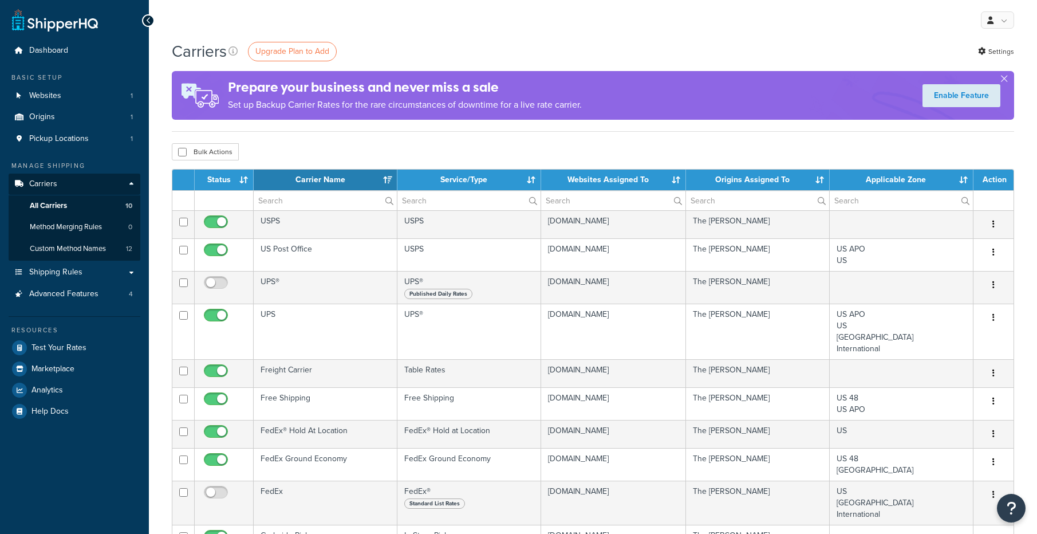
select select "15"
